Goal: Navigation & Orientation: Find specific page/section

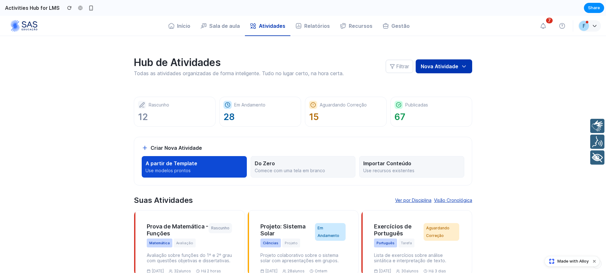
click at [450, 67] on button "Nova Atividade" at bounding box center [444, 66] width 57 height 14
click at [309, 24] on button "Relatórios" at bounding box center [313, 26] width 45 height 14
click at [271, 26] on button "Atividades" at bounding box center [267, 26] width 45 height 14
click at [411, 69] on button "Filtrar" at bounding box center [399, 66] width 27 height 13
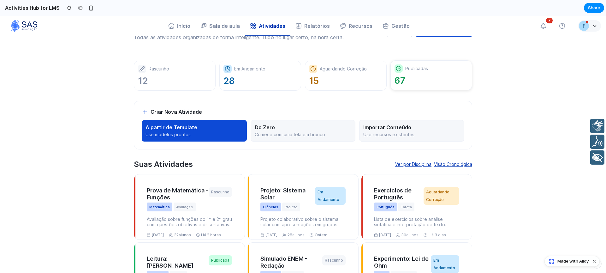
scroll to position [41, 0]
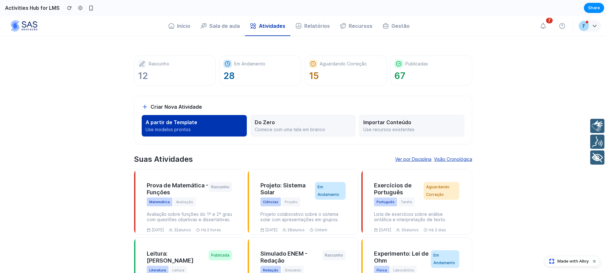
click at [205, 129] on p "Use modelos prontos" at bounding box center [195, 130] width 98 height 6
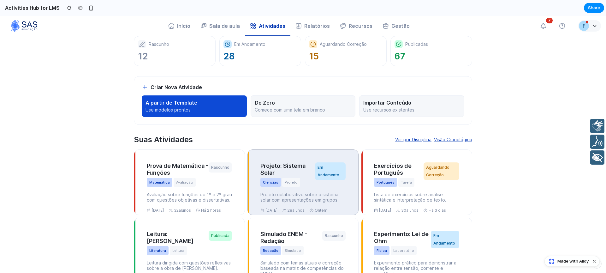
scroll to position [64, 0]
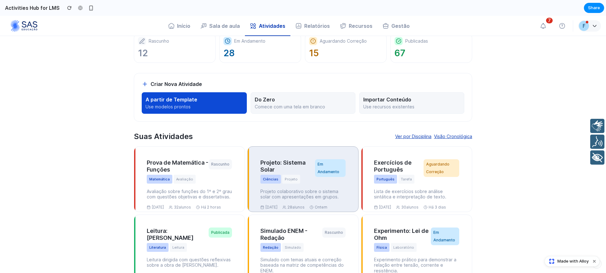
click at [276, 211] on div "Projeto: Sistema Solar Ciências Projeto Em Andamento Projeto colaborativo sobre…" at bounding box center [303, 185] width 95 height 62
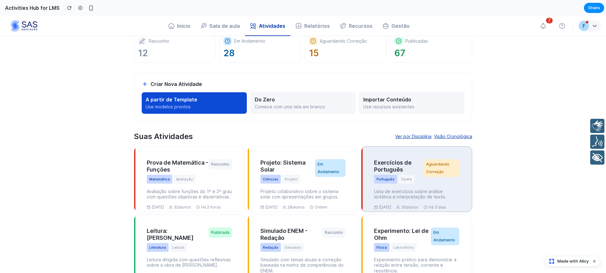
click at [422, 180] on div "Português Tarefa" at bounding box center [399, 179] width 50 height 9
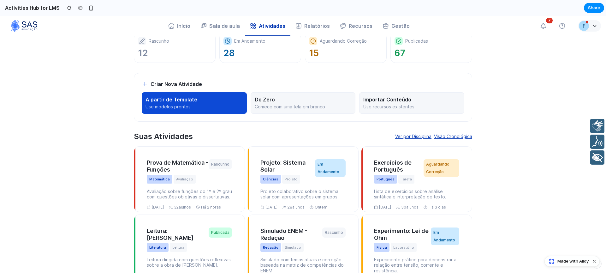
click at [421, 135] on button "Ver por Disciplina" at bounding box center [413, 137] width 36 height 8
click at [451, 136] on button "Visão Cronológica" at bounding box center [453, 137] width 38 height 8
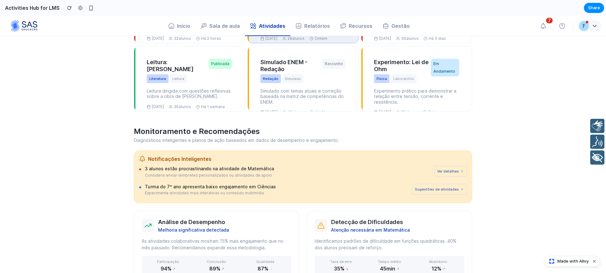
scroll to position [0, 0]
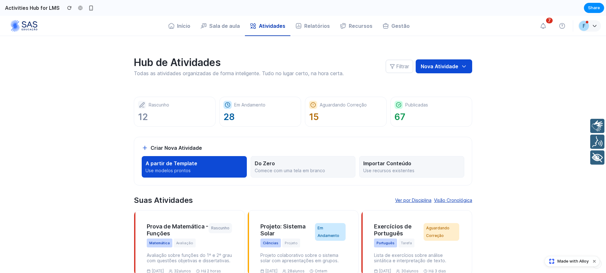
click at [477, 58] on section "Hub de Atividades Todas as atividades organizadas de forma inteligente. Tudo no…" at bounding box center [303, 194] width 379 height 316
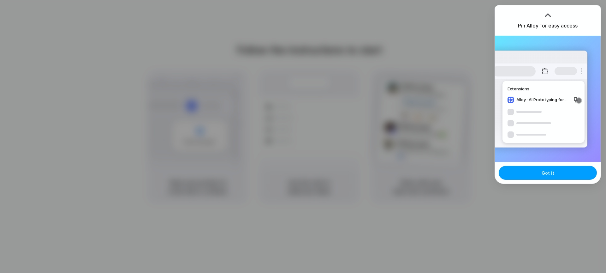
click at [552, 175] on span "Got it" at bounding box center [548, 173] width 13 height 7
